Goal: Task Accomplishment & Management: Manage account settings

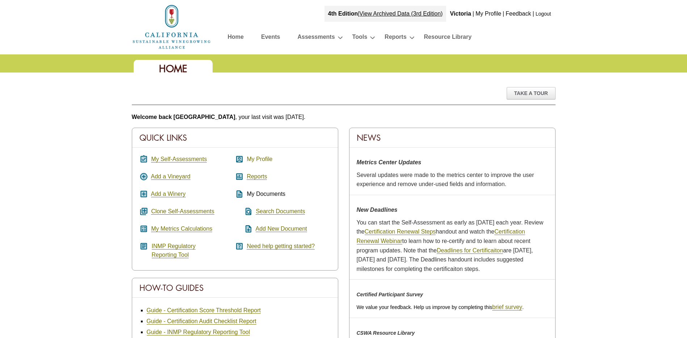
click at [265, 159] on link "My Profile" at bounding box center [260, 159] width 26 height 7
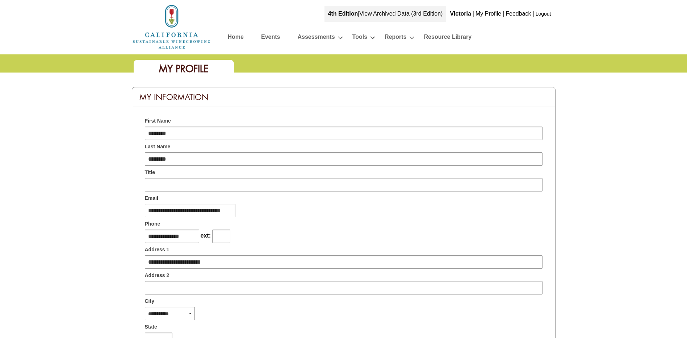
type input "**********"
click at [239, 37] on link "Home" at bounding box center [236, 38] width 16 height 13
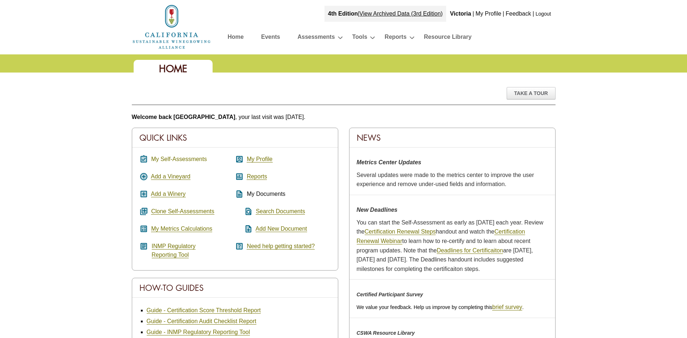
click at [159, 157] on link "My Self-Assessments" at bounding box center [179, 159] width 56 height 7
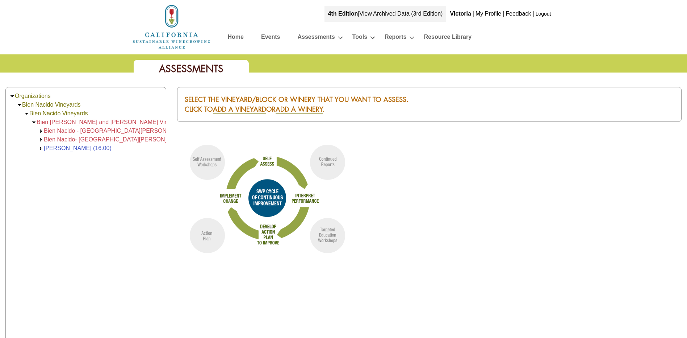
click at [390, 13] on link "View Archived Data (3rd Edition)" at bounding box center [401, 14] width 83 height 6
click at [456, 15] on b "Victoria" at bounding box center [460, 14] width 21 height 6
click at [550, 14] on link "Logout" at bounding box center [544, 14] width 16 height 6
